Goal: Transaction & Acquisition: Purchase product/service

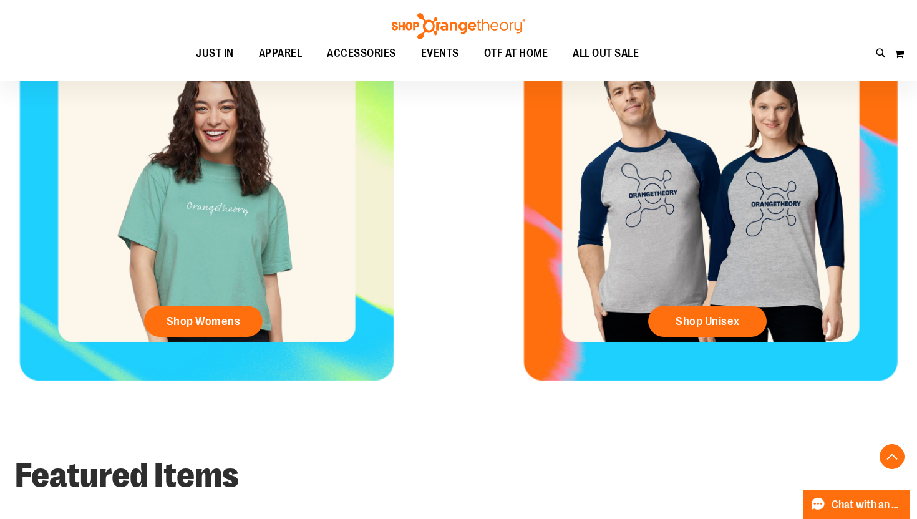
scroll to position [565, 0]
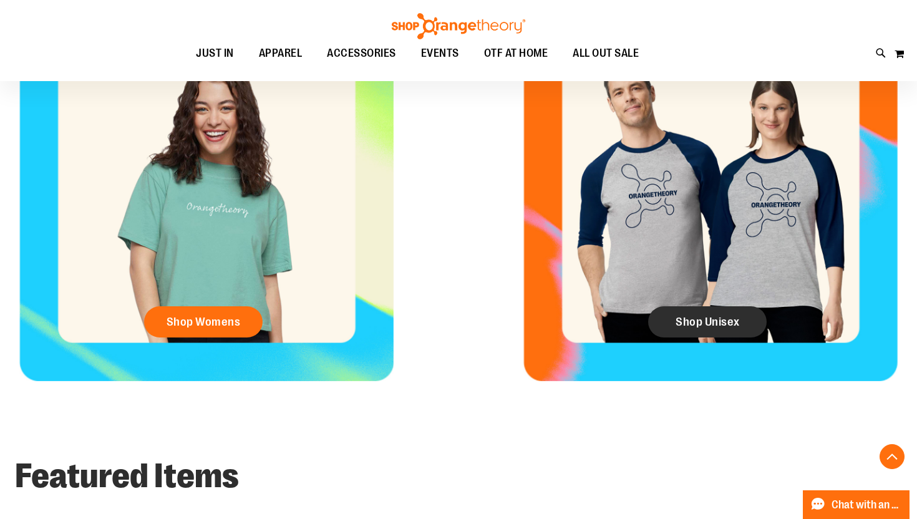
type input "**********"
click at [729, 324] on span "Shop Unisex" at bounding box center [708, 322] width 64 height 14
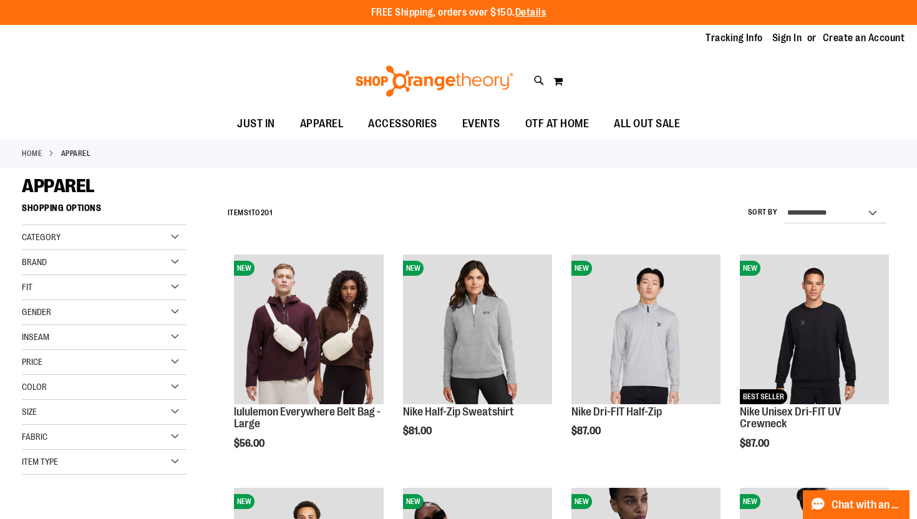
type input "**********"
click at [175, 240] on div "Category" at bounding box center [104, 237] width 165 height 25
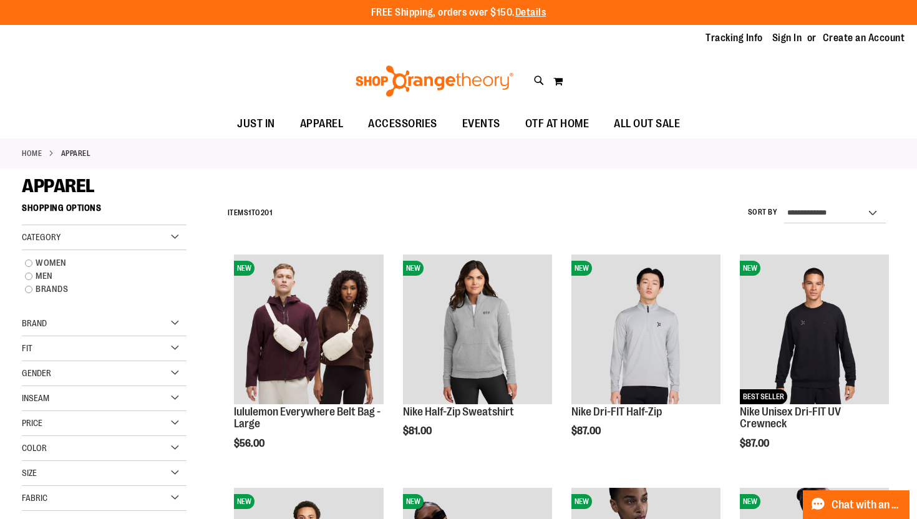
click at [172, 240] on div "Category" at bounding box center [104, 237] width 165 height 25
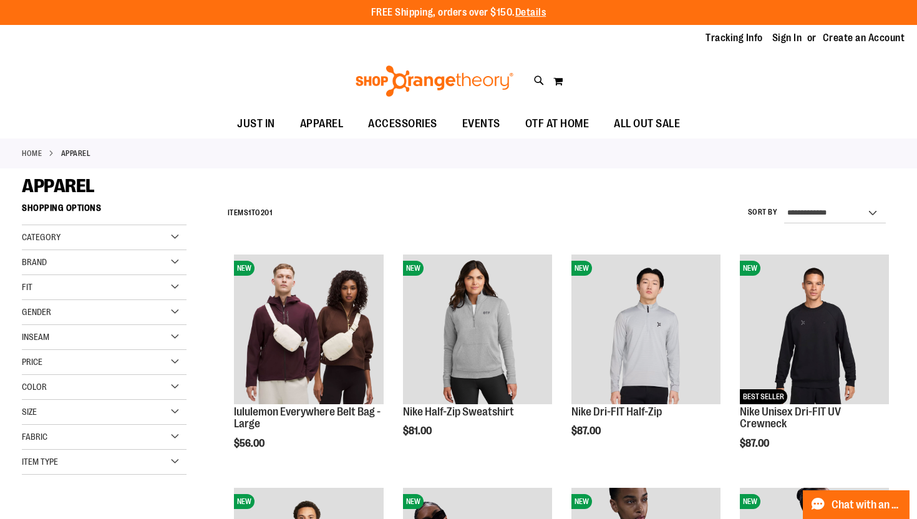
click at [174, 463] on div "Item Type" at bounding box center [104, 462] width 165 height 25
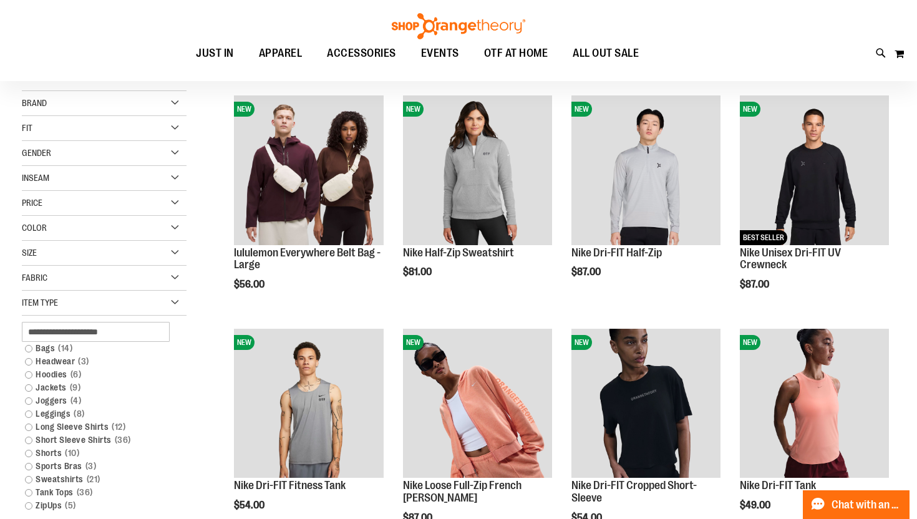
scroll to position [192, 0]
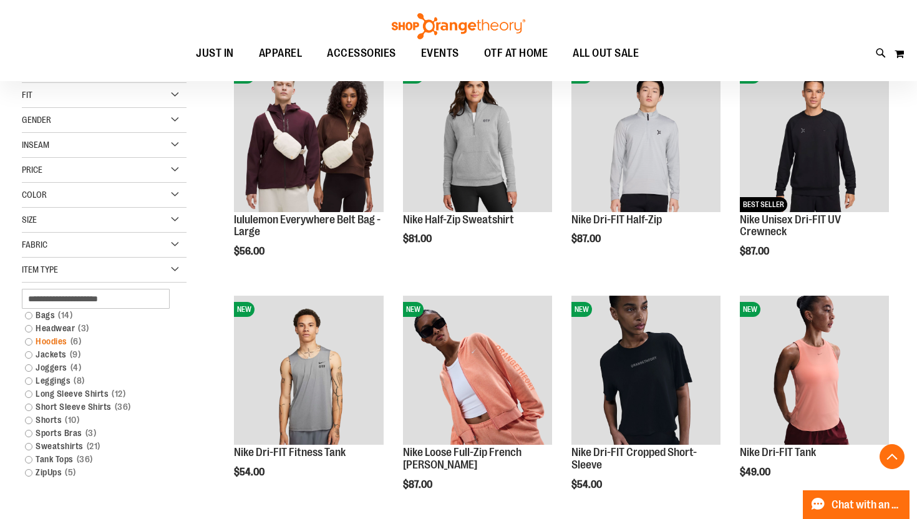
click at [66, 341] on link "Hoodies 6 items" at bounding box center [98, 341] width 158 height 13
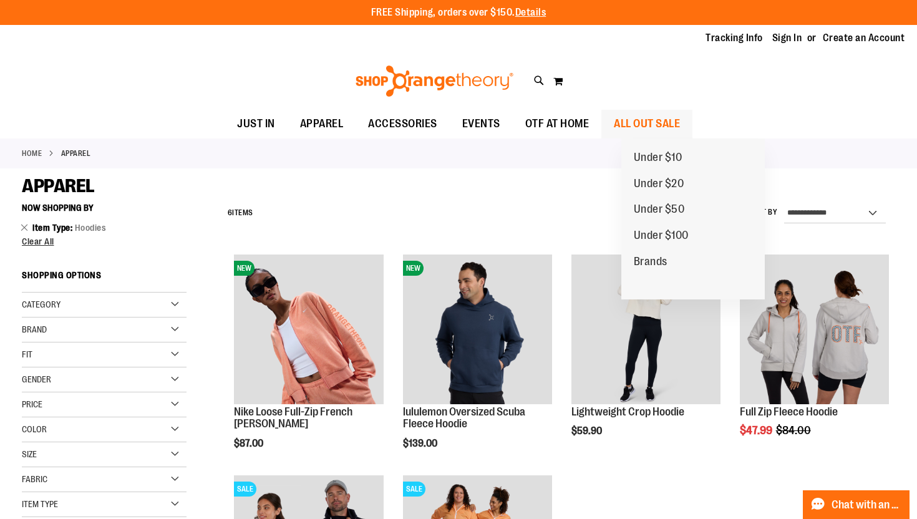
click at [662, 128] on span "ALL OUT SALE" at bounding box center [647, 124] width 66 height 28
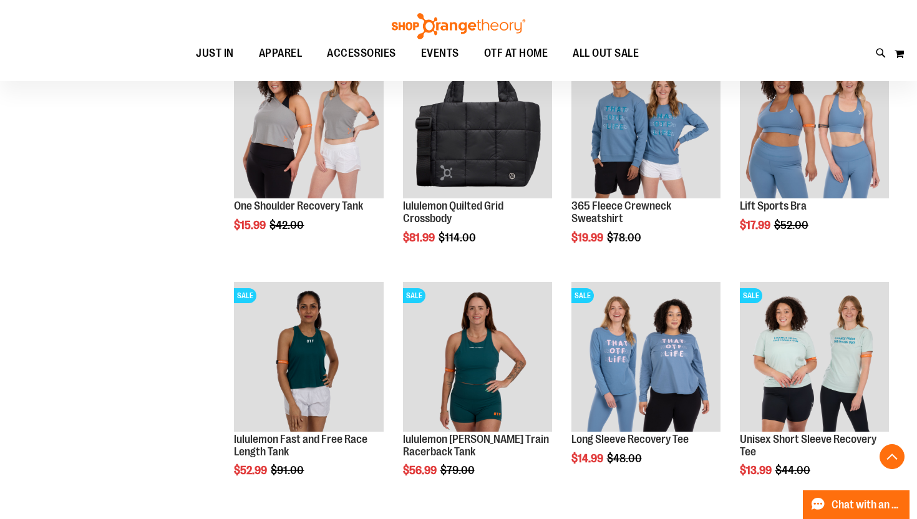
scroll to position [672, 0]
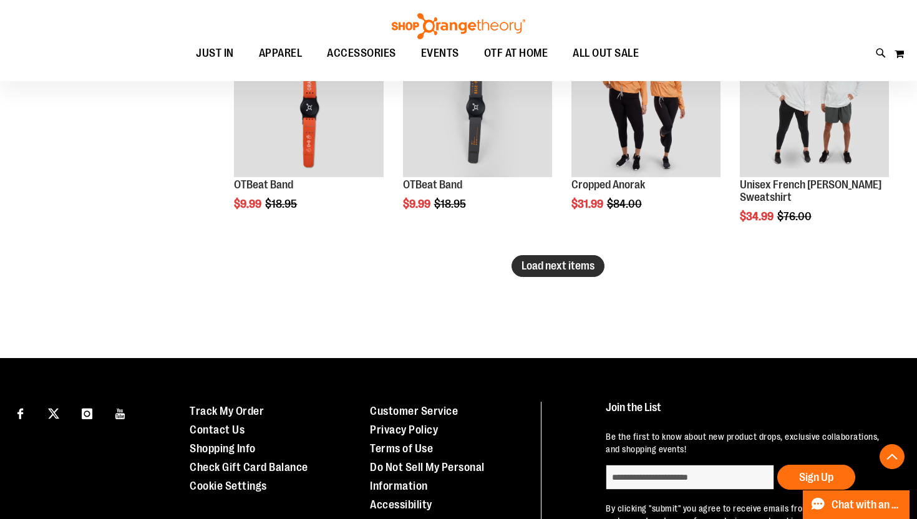
scroll to position [2088, 0]
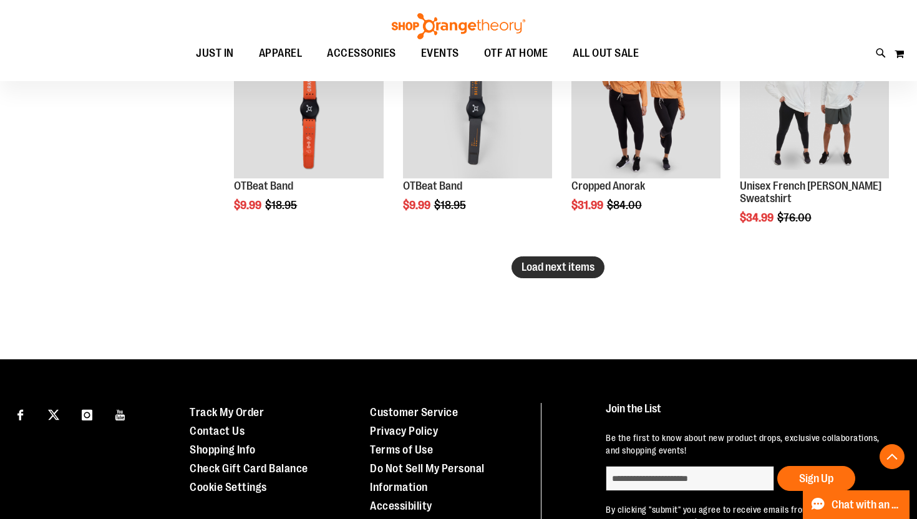
type input "**********"
click at [576, 266] on span "Load next items" at bounding box center [558, 267] width 73 height 12
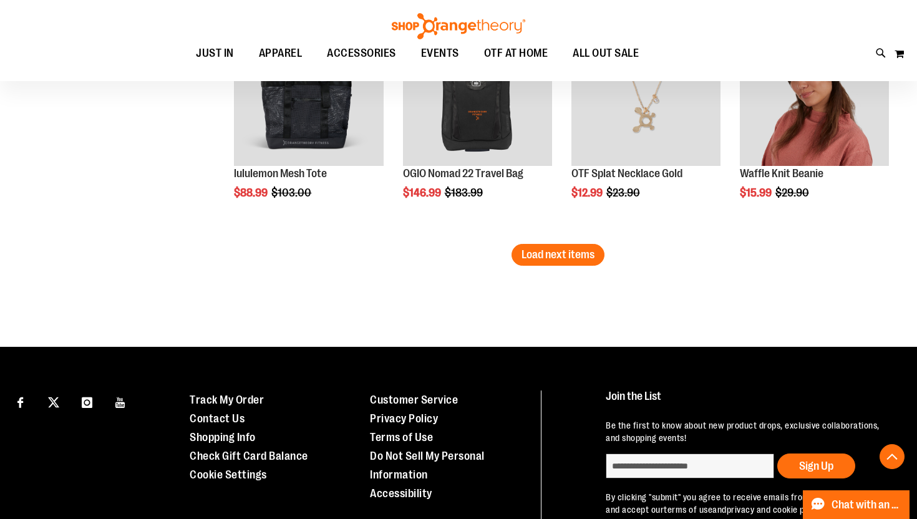
scroll to position [2806, 0]
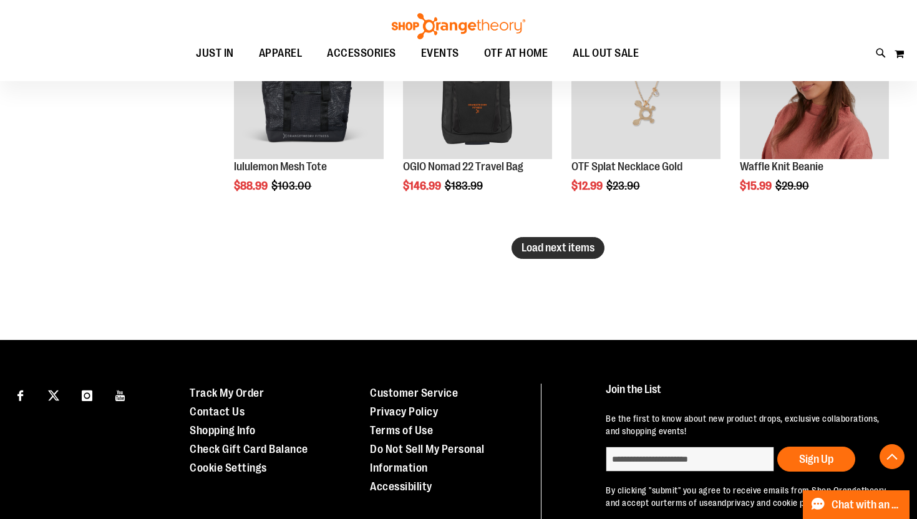
click at [568, 245] on span "Load next items" at bounding box center [558, 247] width 73 height 12
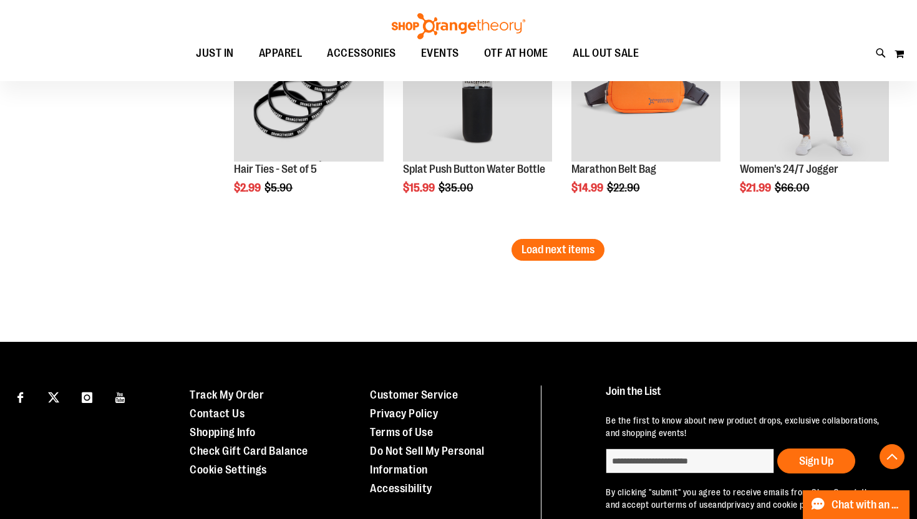
scroll to position [3500, 0]
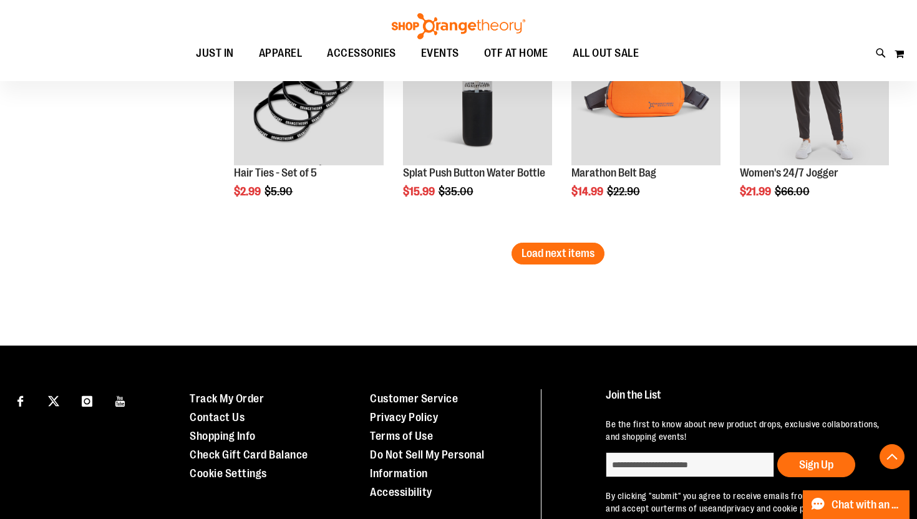
click at [572, 258] on span "Load next items" at bounding box center [558, 253] width 73 height 12
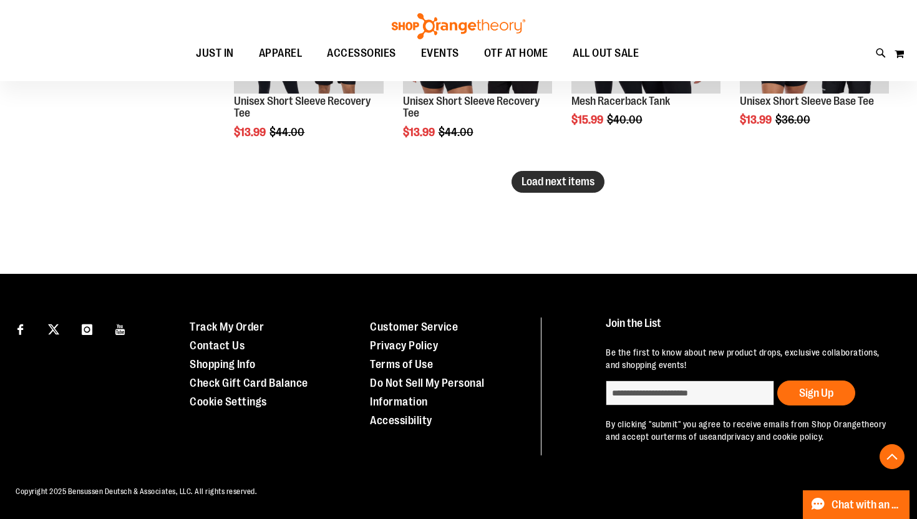
click at [557, 175] on span "Load next items" at bounding box center [558, 181] width 73 height 12
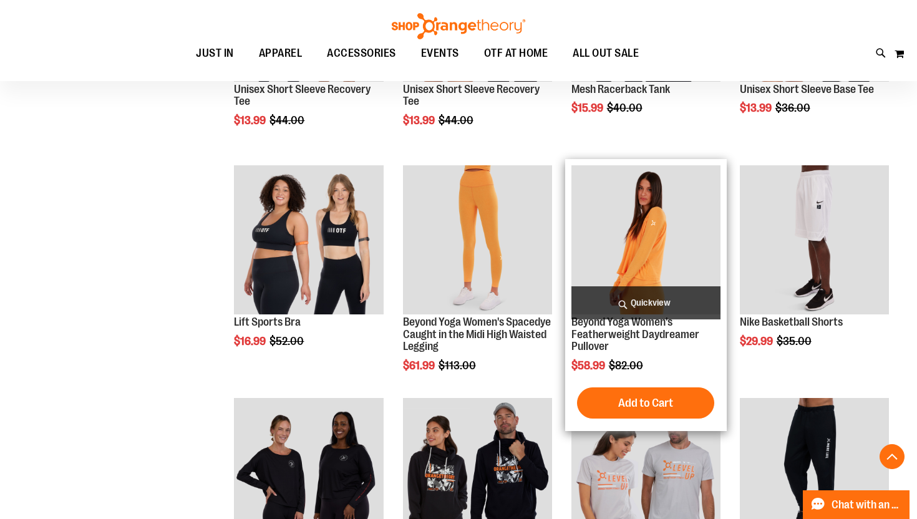
scroll to position [4981, 0]
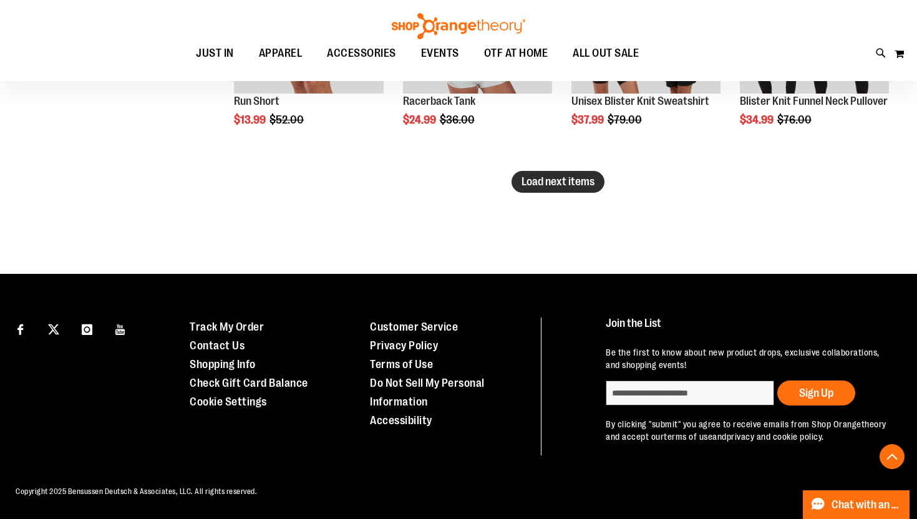
click at [576, 175] on span "Load next items" at bounding box center [558, 181] width 73 height 12
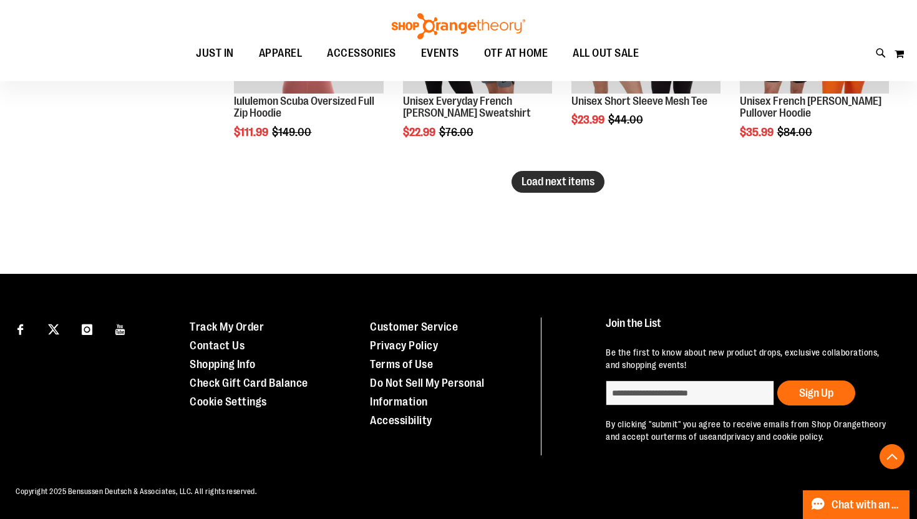
click at [555, 176] on button "Load next items" at bounding box center [558, 182] width 93 height 22
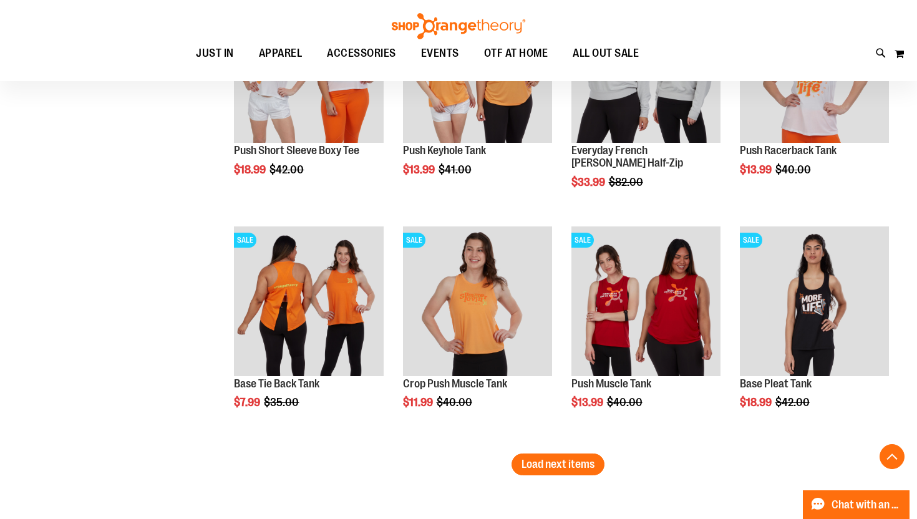
scroll to position [6086, 0]
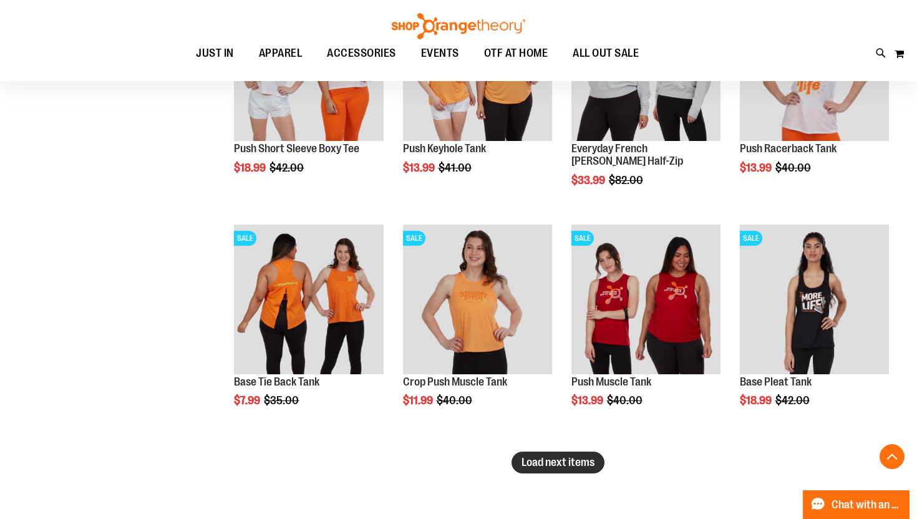
click at [567, 465] on span "Load next items" at bounding box center [558, 462] width 73 height 12
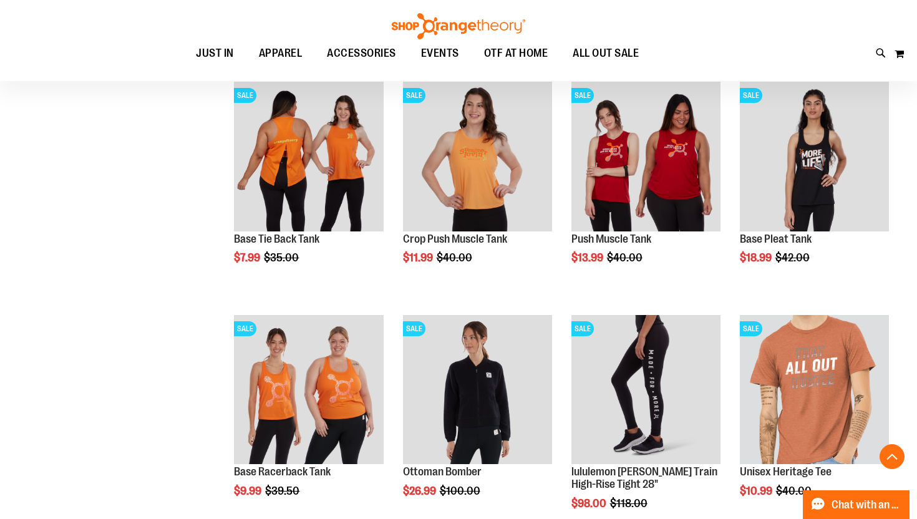
scroll to position [6236, 0]
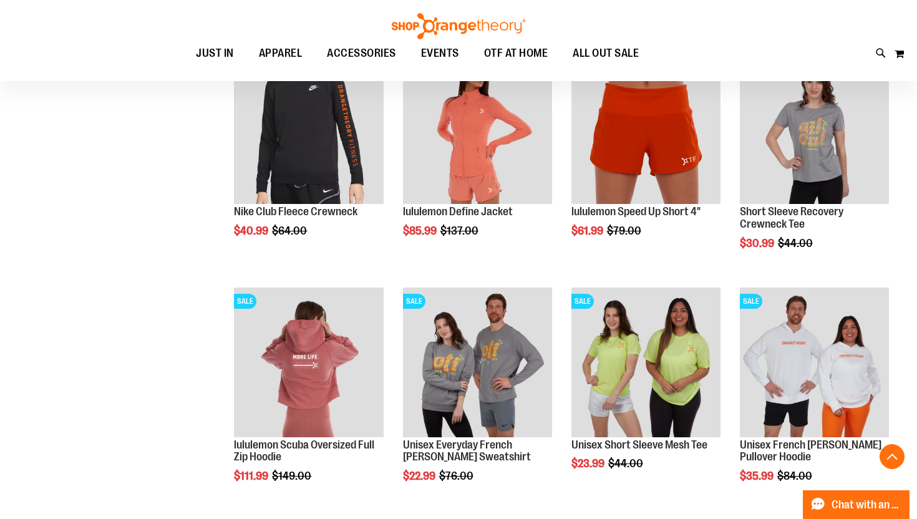
scroll to position [5324, 0]
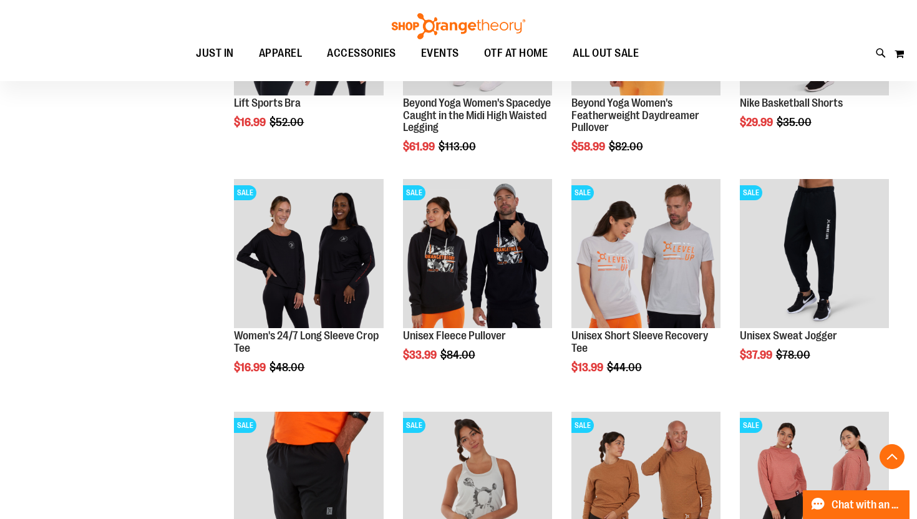
scroll to position [4492, 0]
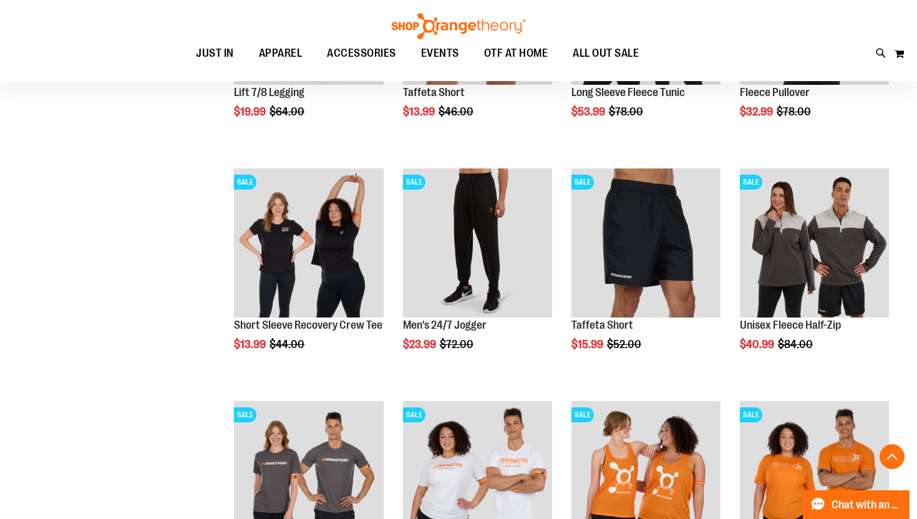
scroll to position [3811, 0]
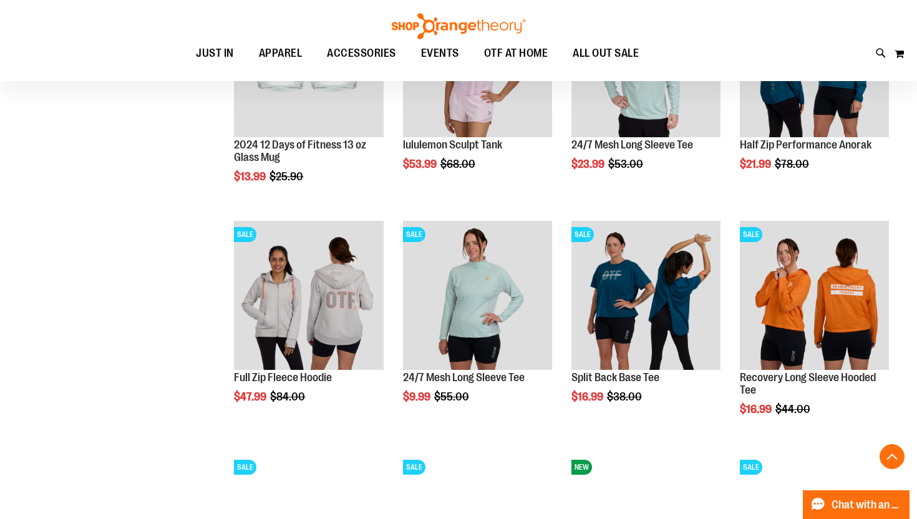
scroll to position [1197, 0]
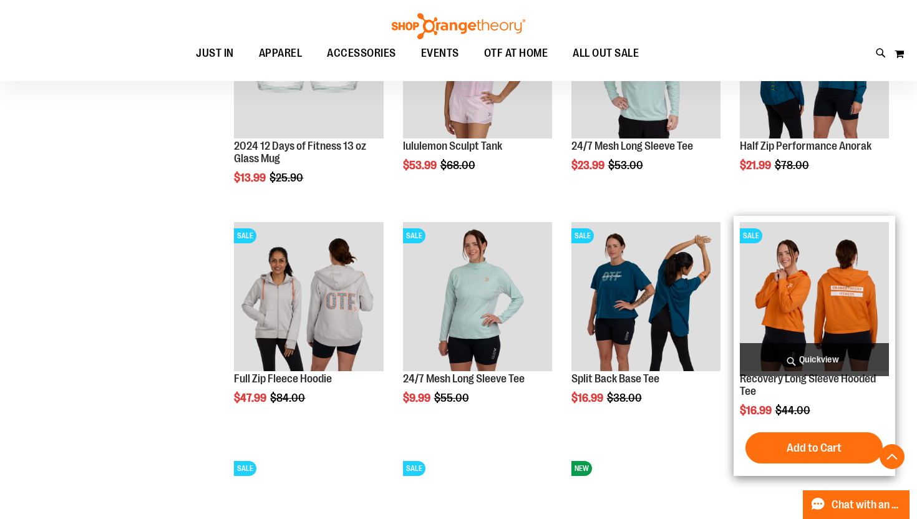
click at [765, 314] on img "product" at bounding box center [814, 296] width 149 height 149
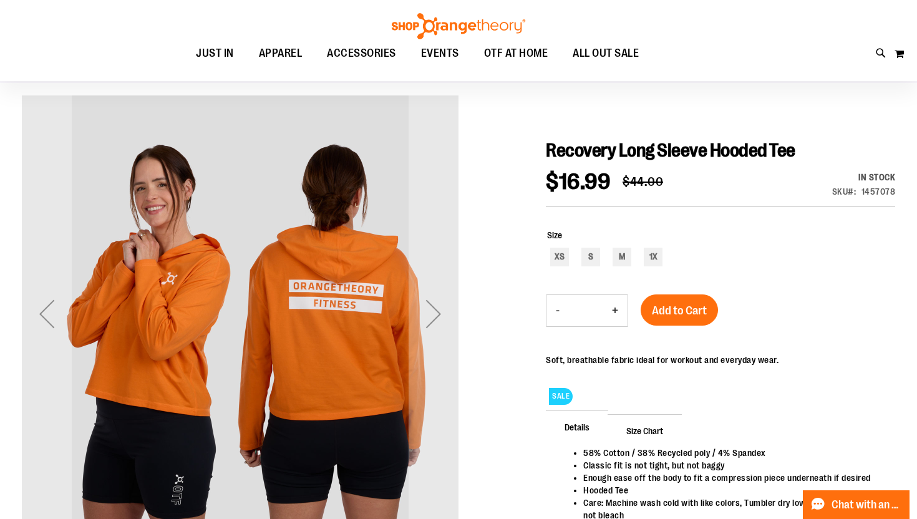
scroll to position [87, 0]
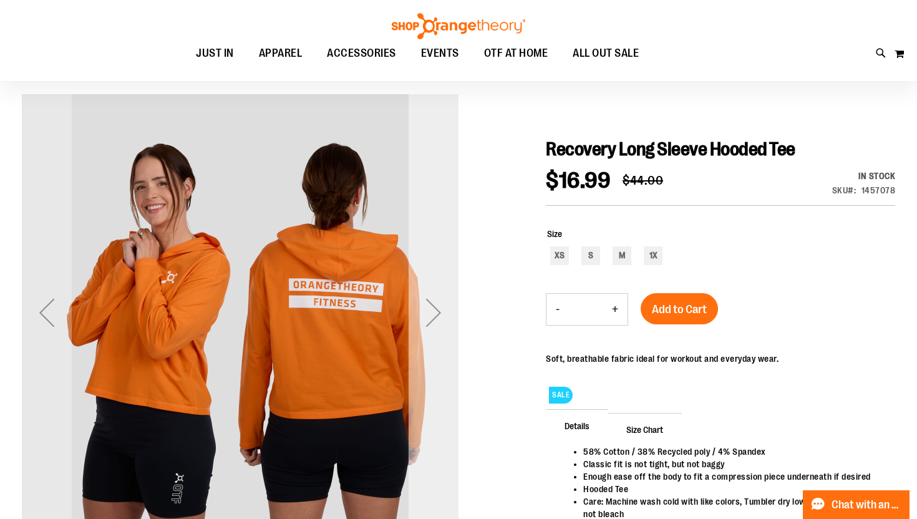
type input "**********"
click at [430, 319] on div "Next" at bounding box center [434, 313] width 50 height 50
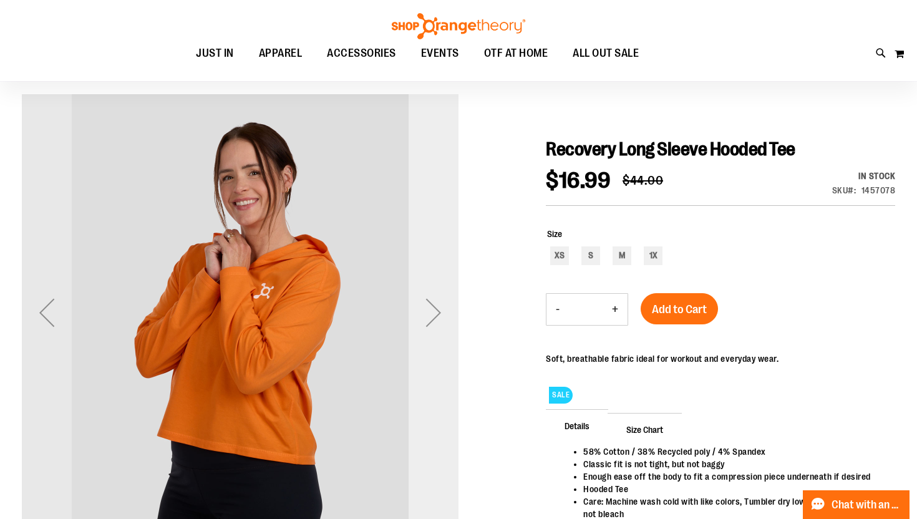
click at [430, 319] on div "Next" at bounding box center [434, 313] width 50 height 50
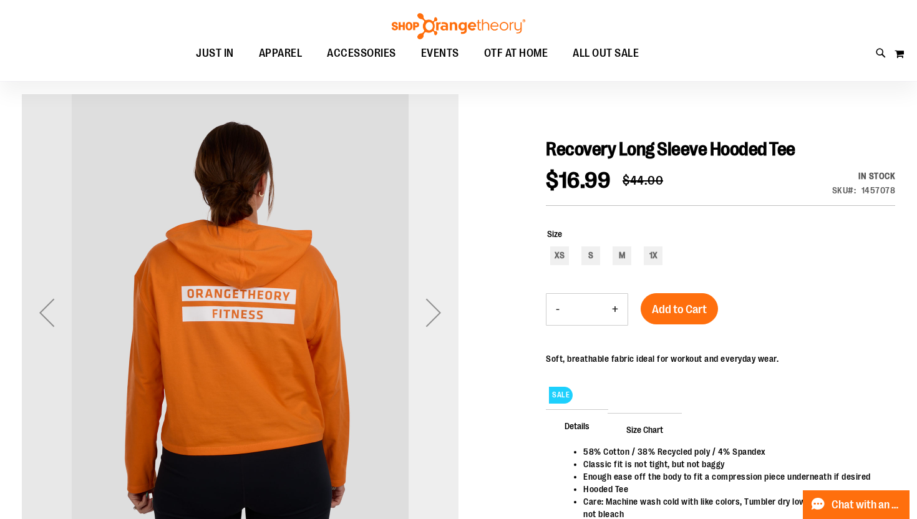
click at [430, 319] on div "Next" at bounding box center [434, 313] width 50 height 50
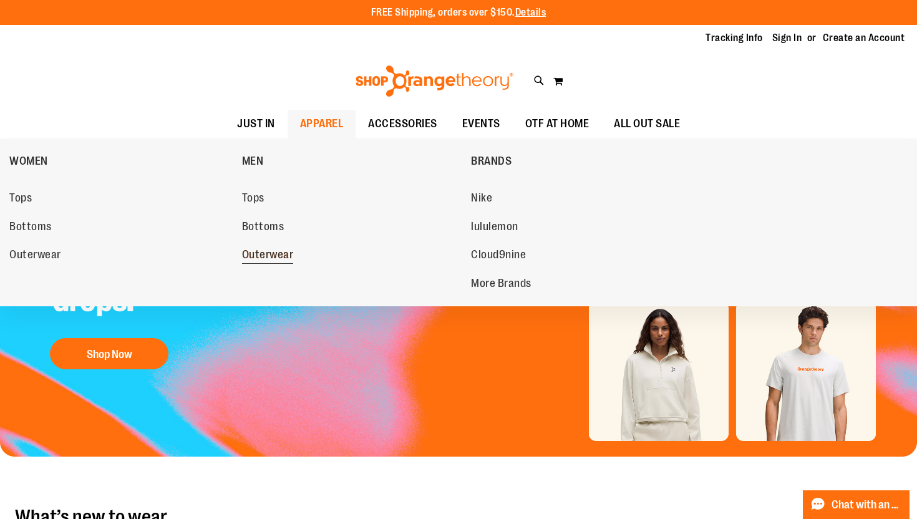
type input "**********"
click at [271, 257] on span "Outerwear" at bounding box center [268, 256] width 52 height 16
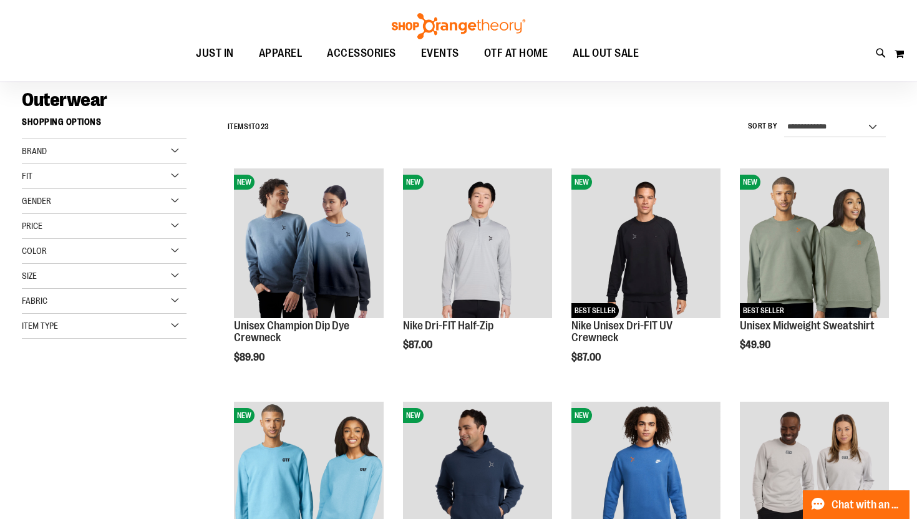
scroll to position [87, 0]
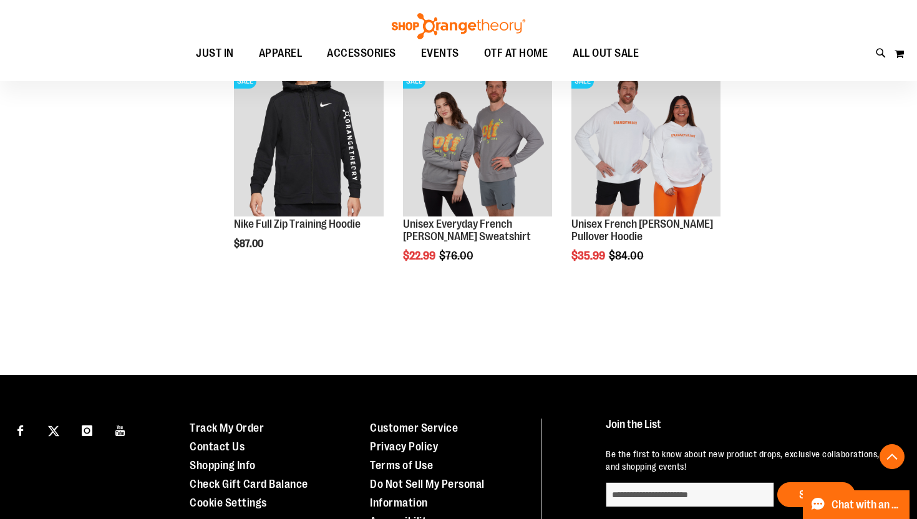
scroll to position [1348, 0]
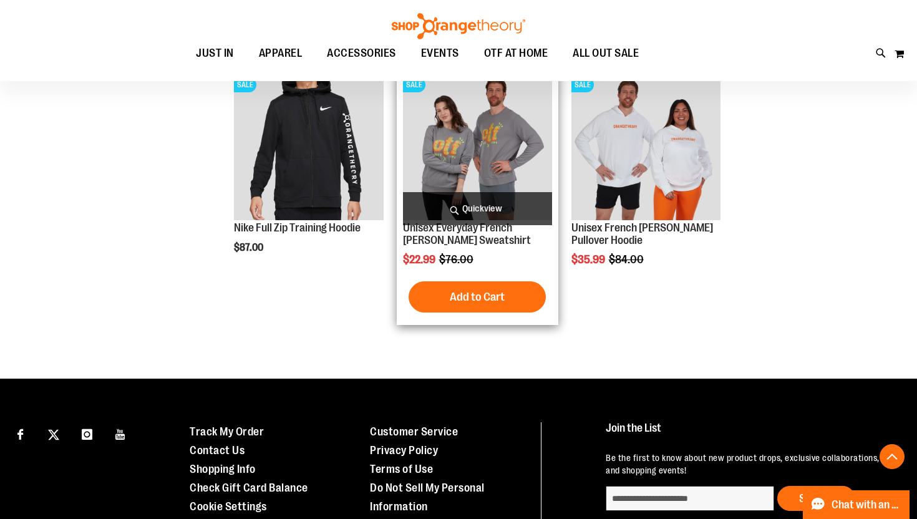
type input "**********"
click at [478, 149] on img "product" at bounding box center [477, 145] width 149 height 149
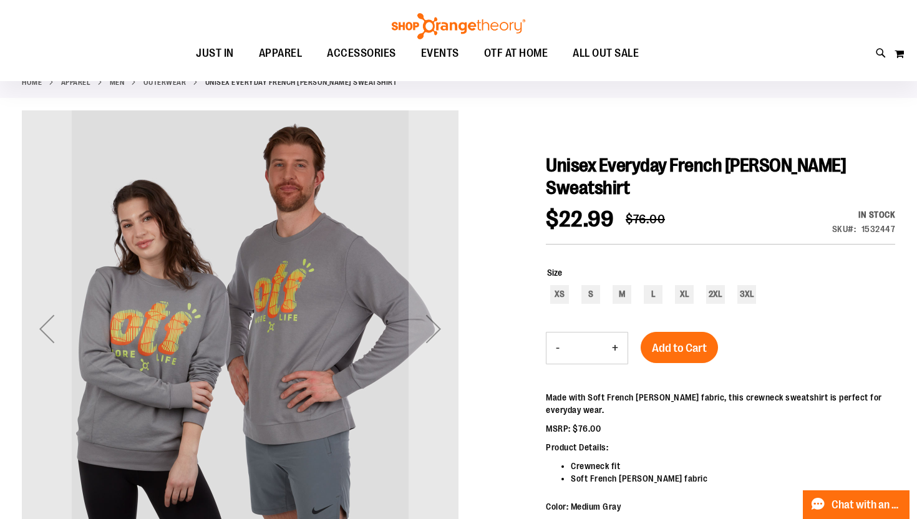
scroll to position [72, 0]
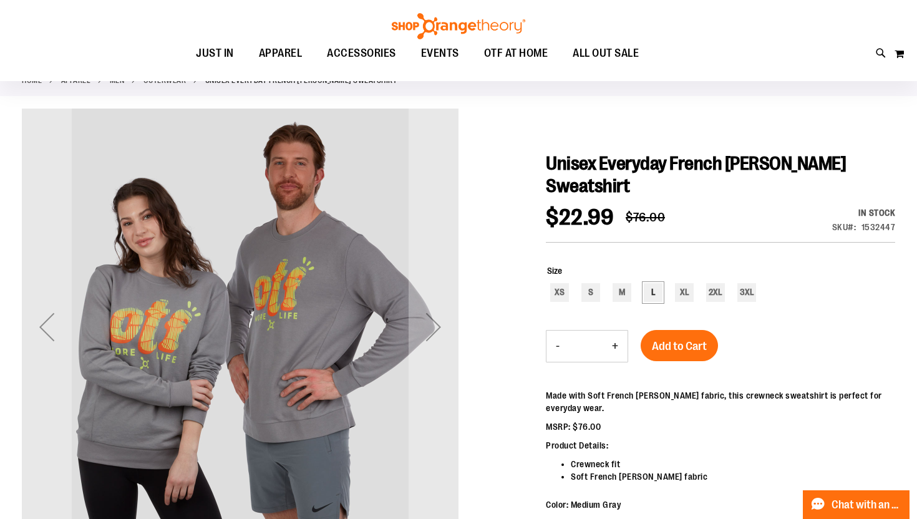
type input "**********"
click at [656, 295] on div "L" at bounding box center [653, 292] width 19 height 19
type input "***"
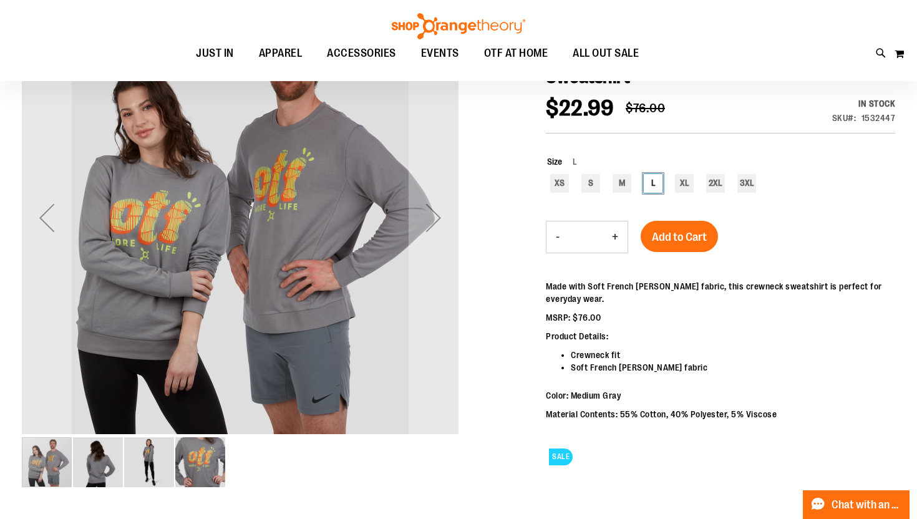
scroll to position [182, 0]
click at [105, 466] on img "image 2 of 4" at bounding box center [98, 462] width 50 height 50
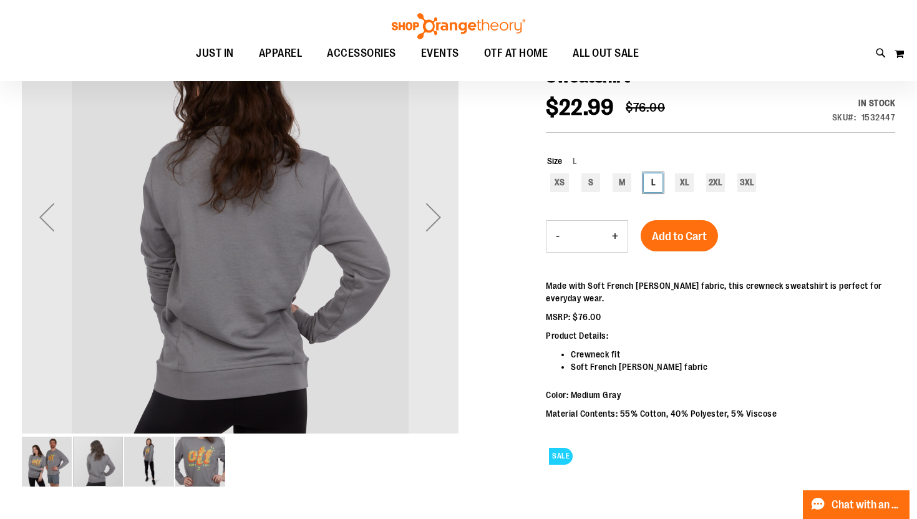
click at [147, 472] on img "image 3 of 4" at bounding box center [149, 462] width 50 height 50
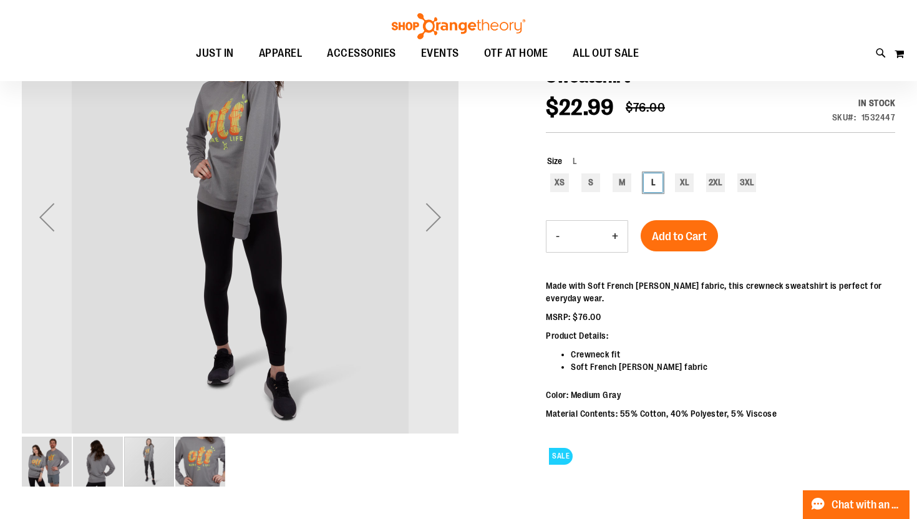
click at [201, 455] on img "image 4 of 4" at bounding box center [200, 462] width 50 height 50
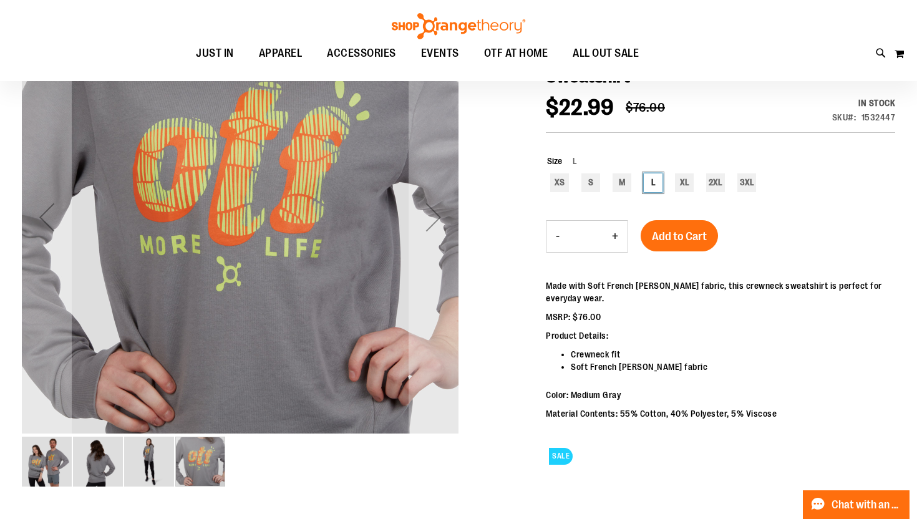
click at [47, 465] on img "image 1 of 4" at bounding box center [47, 462] width 50 height 50
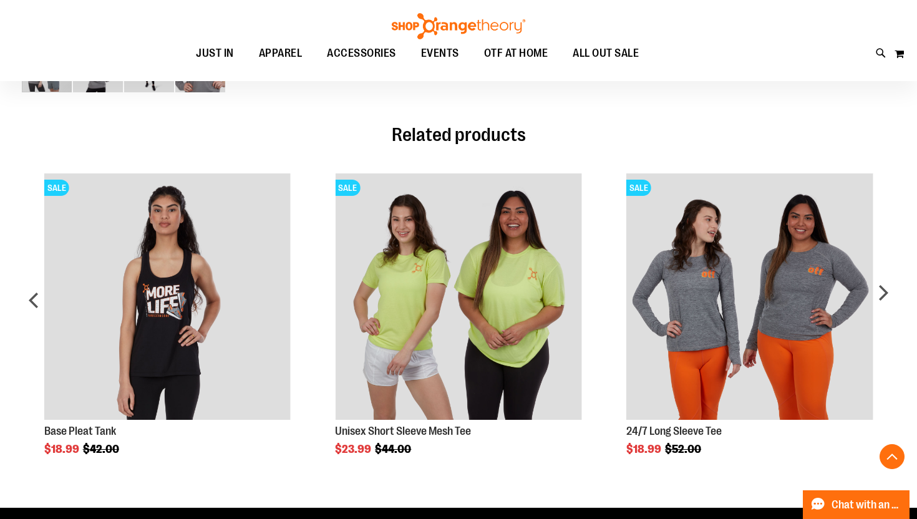
scroll to position [612, 0]
